Goal: Information Seeking & Learning: Learn about a topic

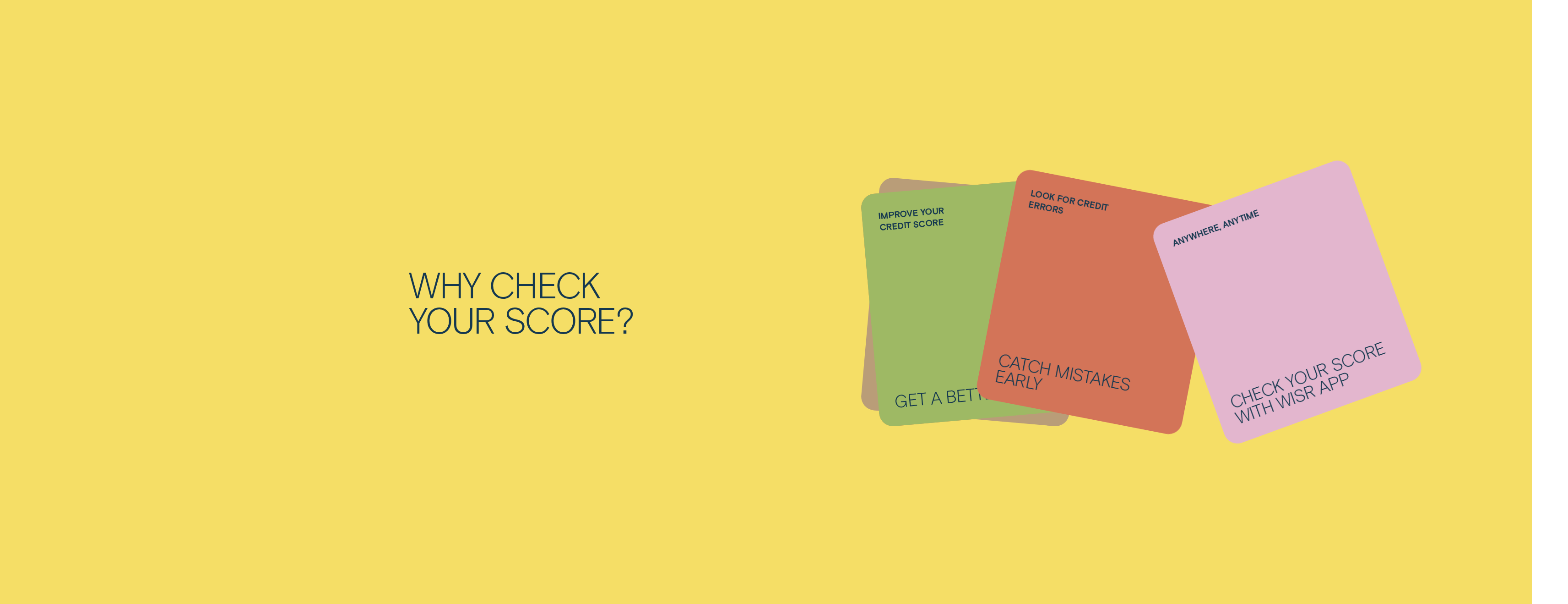
click at [927, 215] on li "Anywhere, anytime Check your score with Wisr App" at bounding box center [974, 302] width 208 height 233
click at [947, 440] on div "Why check your score? Understand your credit position See what lenders see Know…" at bounding box center [784, 302] width 950 height 604
click at [938, 382] on li "Anywhere, anytime Check your score with Wisr App" at bounding box center [974, 302] width 208 height 233
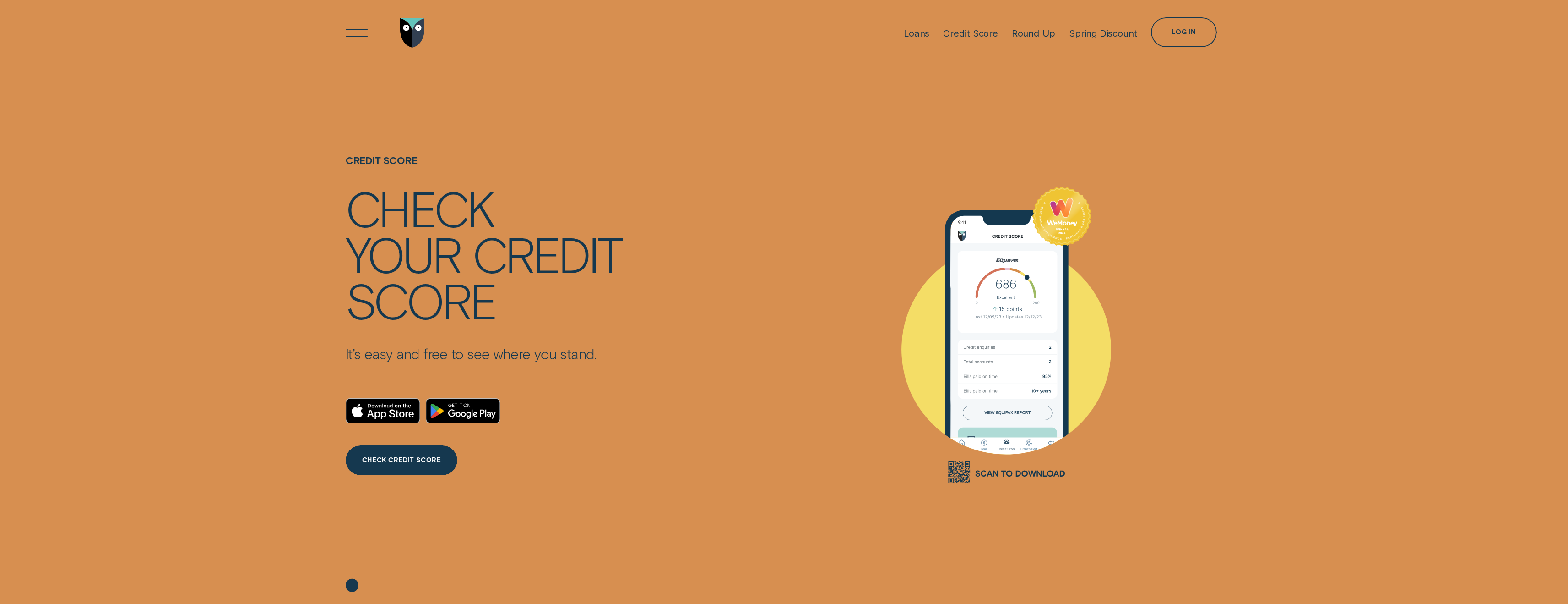
click at [411, 30] on img "Go to home page" at bounding box center [412, 33] width 25 height 30
